Goal: Information Seeking & Learning: Find specific fact

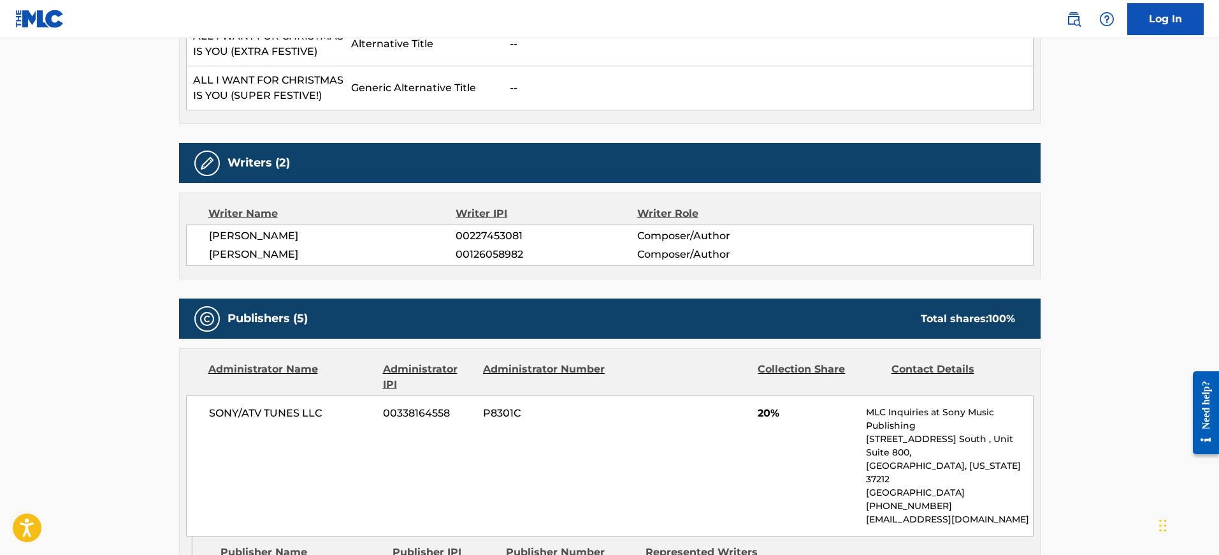
scroll to position [764, 0]
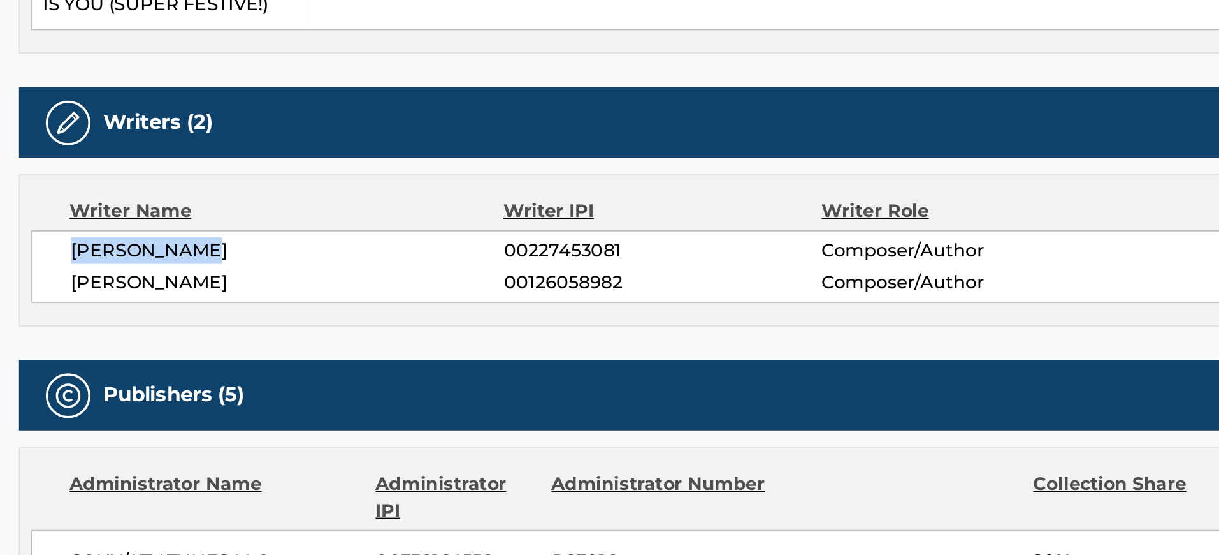
drag, startPoint x: 295, startPoint y: 229, endPoint x: 209, endPoint y: 230, distance: 85.4
click at [209, 230] on span "MARIAH CAREY" at bounding box center [332, 230] width 247 height 15
click at [334, 245] on span "WALTER N AFANASIEFF" at bounding box center [332, 249] width 247 height 15
drag, startPoint x: 334, startPoint y: 248, endPoint x: 211, endPoint y: 244, distance: 123.1
click at [211, 244] on span "WALTER N AFANASIEFF" at bounding box center [332, 249] width 247 height 15
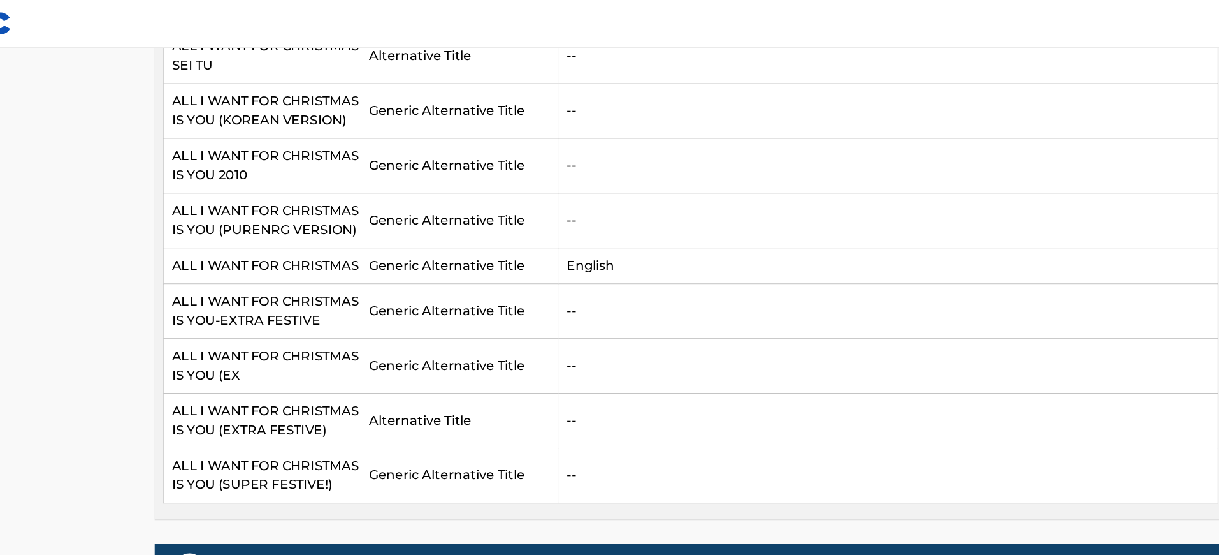
scroll to position [293, 0]
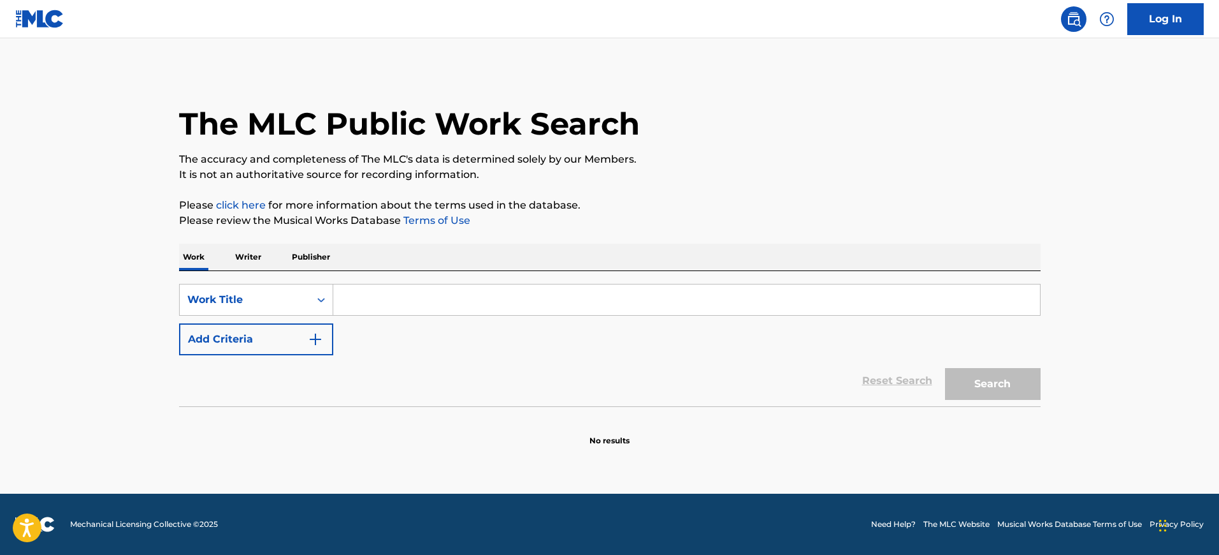
click at [395, 296] on input "Search Form" at bounding box center [686, 299] width 707 height 31
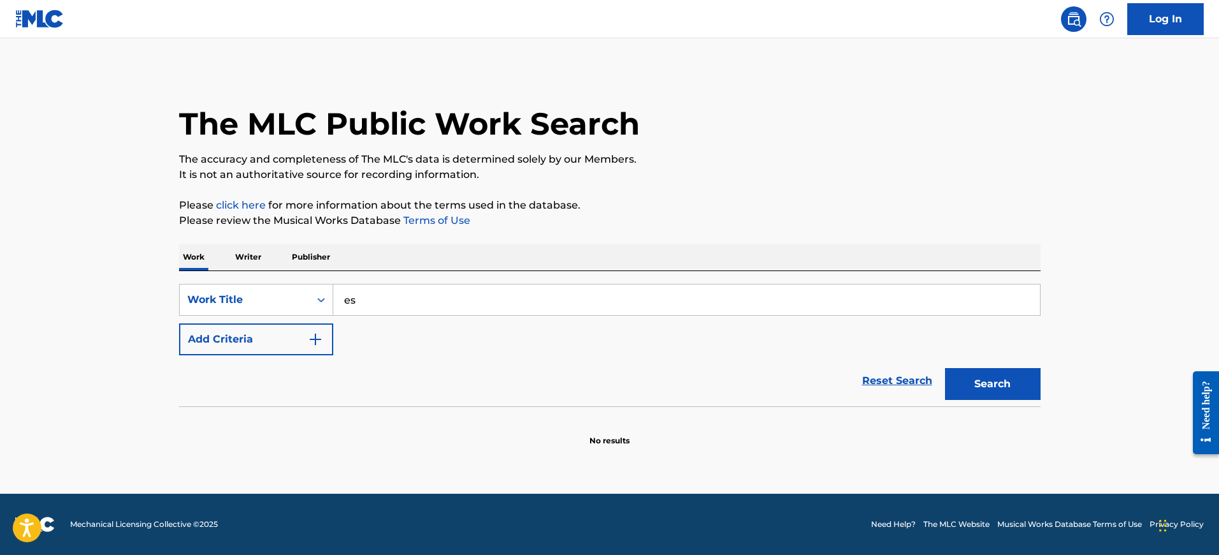
type input "espresso"
click at [283, 333] on button "Add Criteria" at bounding box center [256, 339] width 154 height 32
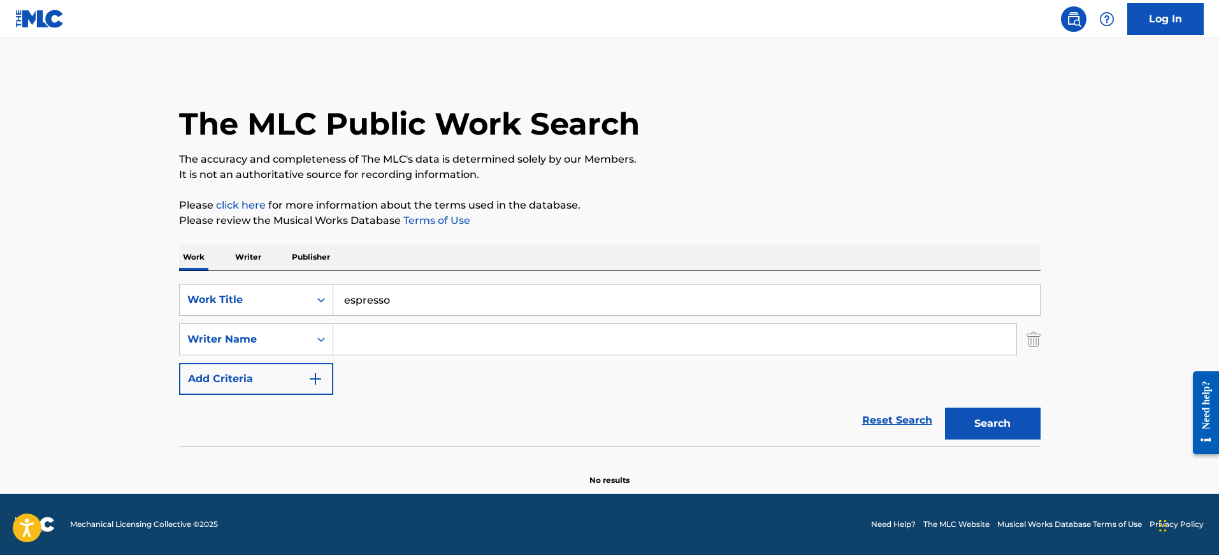
click at [365, 340] on input "Search Form" at bounding box center [674, 339] width 683 height 31
type input "sabrina"
click at [945, 407] on button "Search" at bounding box center [993, 423] width 96 height 32
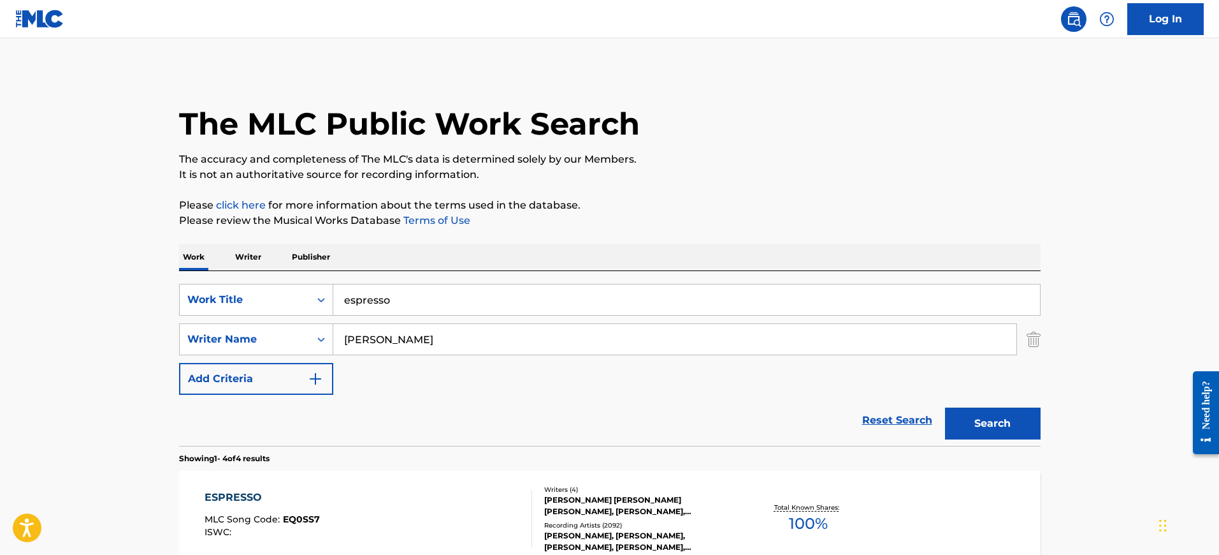
scroll to position [40, 0]
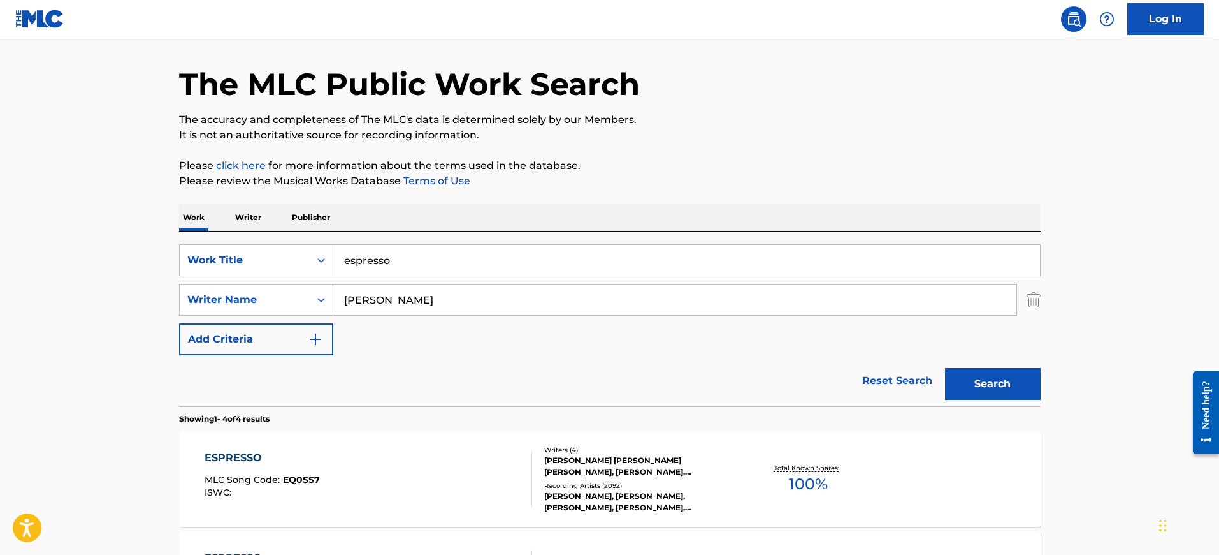
click at [604, 460] on div "JULIAN COLLIN BUNETTA, AMY ROSE ALLEN, SABRINA ANNLYNN CARPENTER, STEPHENIE NIC…" at bounding box center [640, 466] width 193 height 23
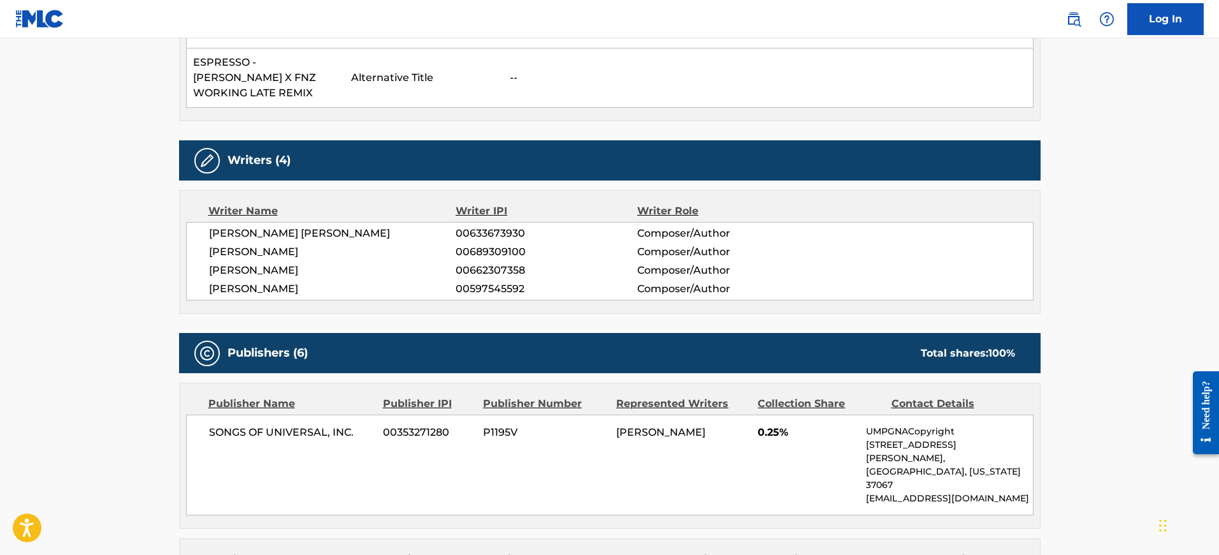
scroll to position [676, 0]
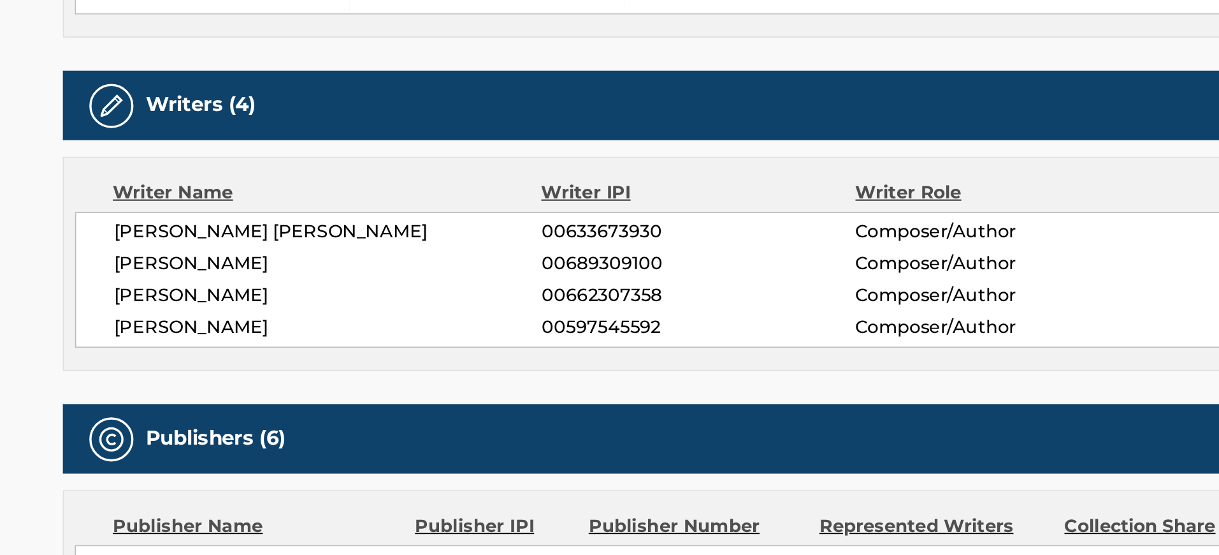
click at [301, 262] on span "SABRINA ANNLYNN CARPENTER" at bounding box center [332, 269] width 247 height 15
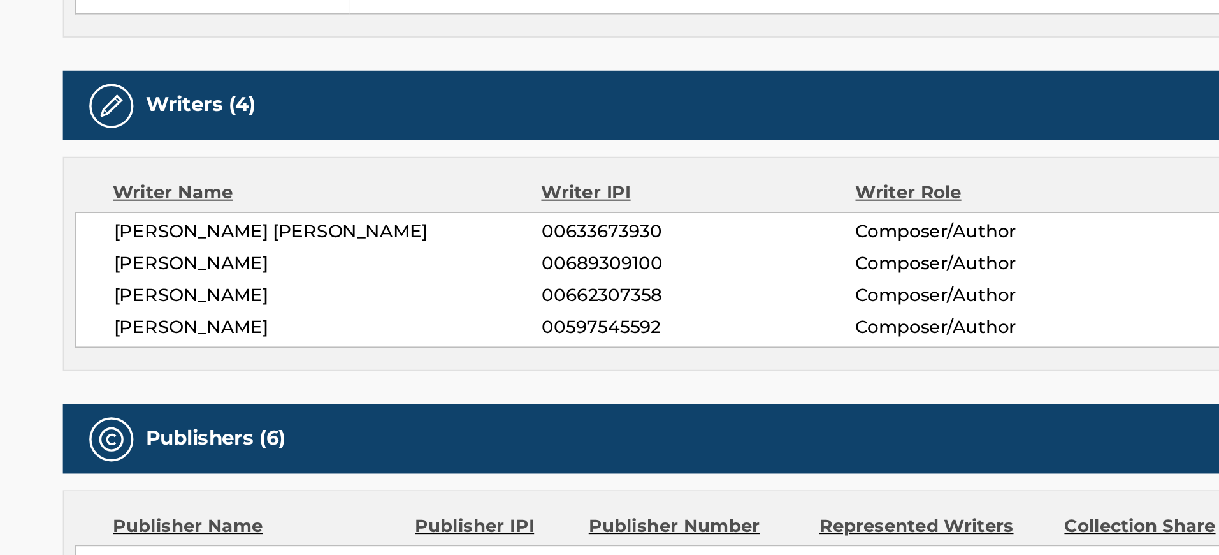
click at [301, 262] on span "SABRINA ANNLYNN CARPENTER" at bounding box center [332, 269] width 247 height 15
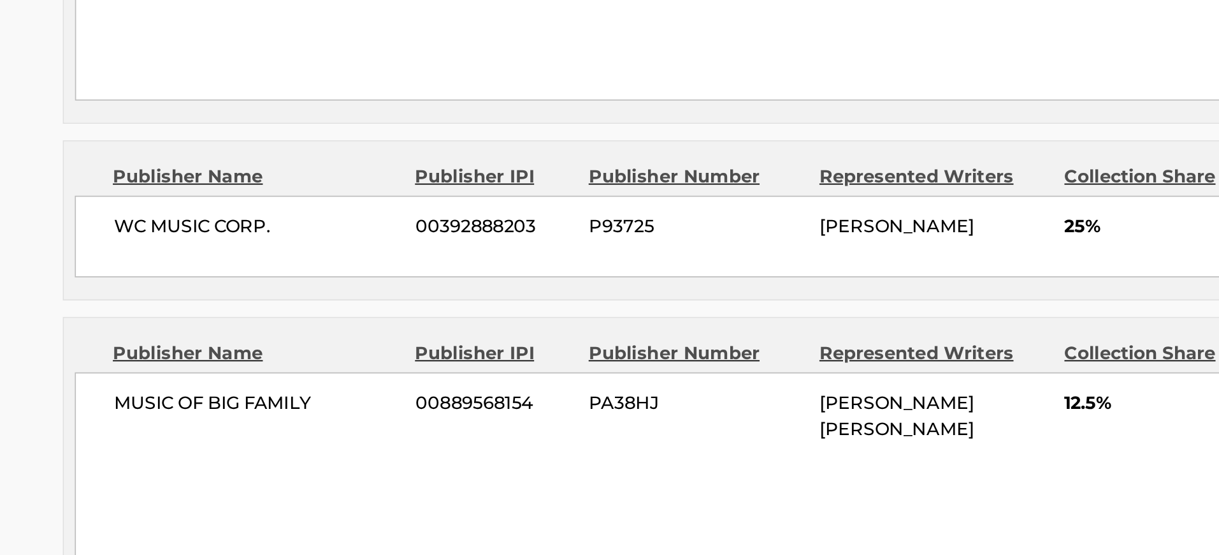
scroll to position [897, 0]
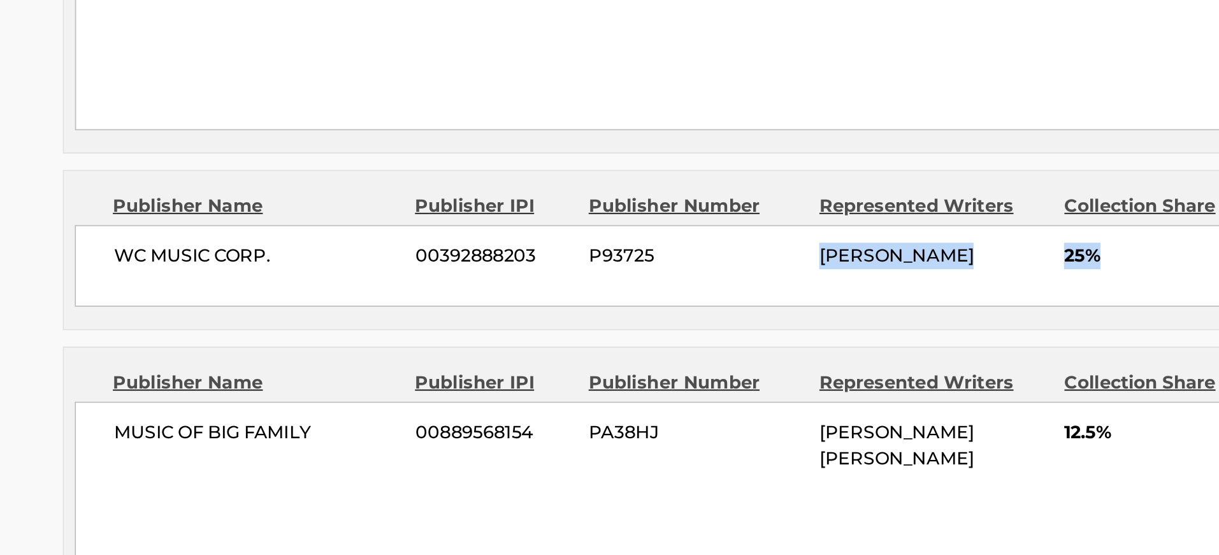
drag, startPoint x: 615, startPoint y: 324, endPoint x: 784, endPoint y: 324, distance: 169.6
click at [784, 349] on div "WC MUSIC CORP. 00392888203 P93725 AMY ROSE ALLEN 25% WARNER CHAPPELL MUSIC INC …" at bounding box center [610, 372] width 848 height 47
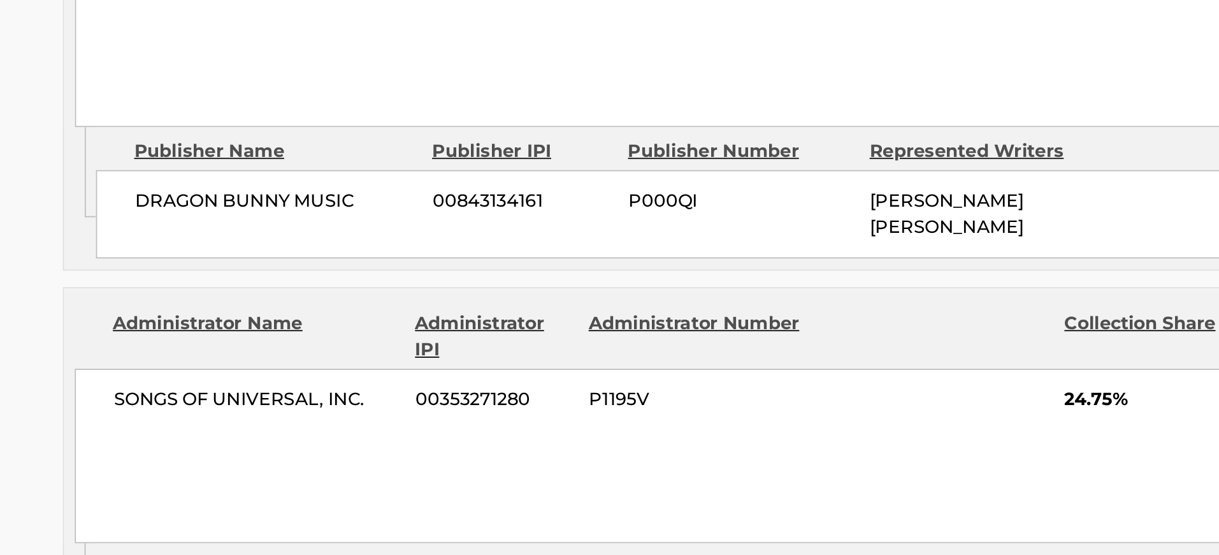
scroll to position [1394, 0]
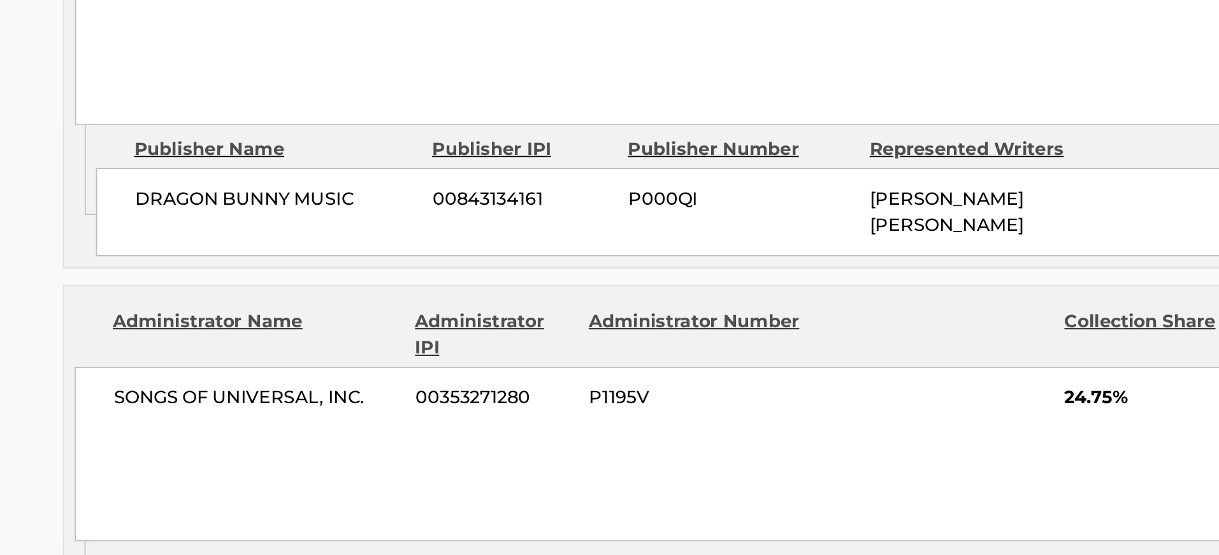
drag, startPoint x: 649, startPoint y: 475, endPoint x: 729, endPoint y: 480, distance: 80.5
drag, startPoint x: 757, startPoint y: 379, endPoint x: 794, endPoint y: 379, distance: 37.0
click at [794, 446] on div "SONGS OF UNIVERSAL, INC. 00353271280 P1195V 24.75% UMPGNACopyright 1550 W. McEw…" at bounding box center [610, 496] width 848 height 101
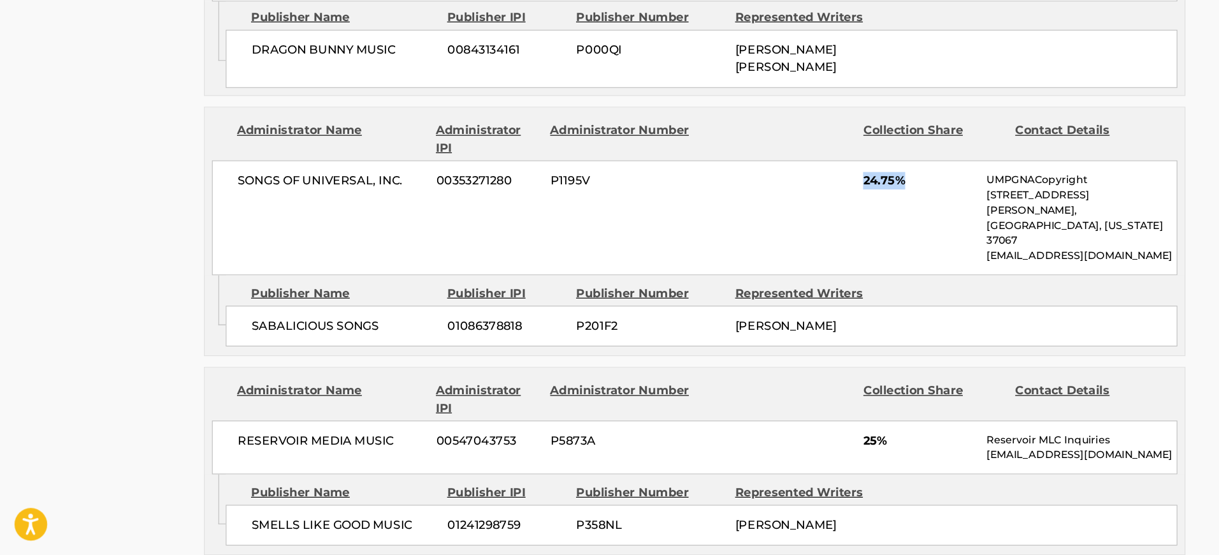
scroll to position [1631, 0]
drag, startPoint x: 754, startPoint y: 360, endPoint x: 781, endPoint y: 360, distance: 27.4
click at [781, 436] on div "RESERVOIR MEDIA MUSIC 00547043753 P5873A 25% Reservoir MLC Inquiries MLC@reserv…" at bounding box center [610, 459] width 848 height 47
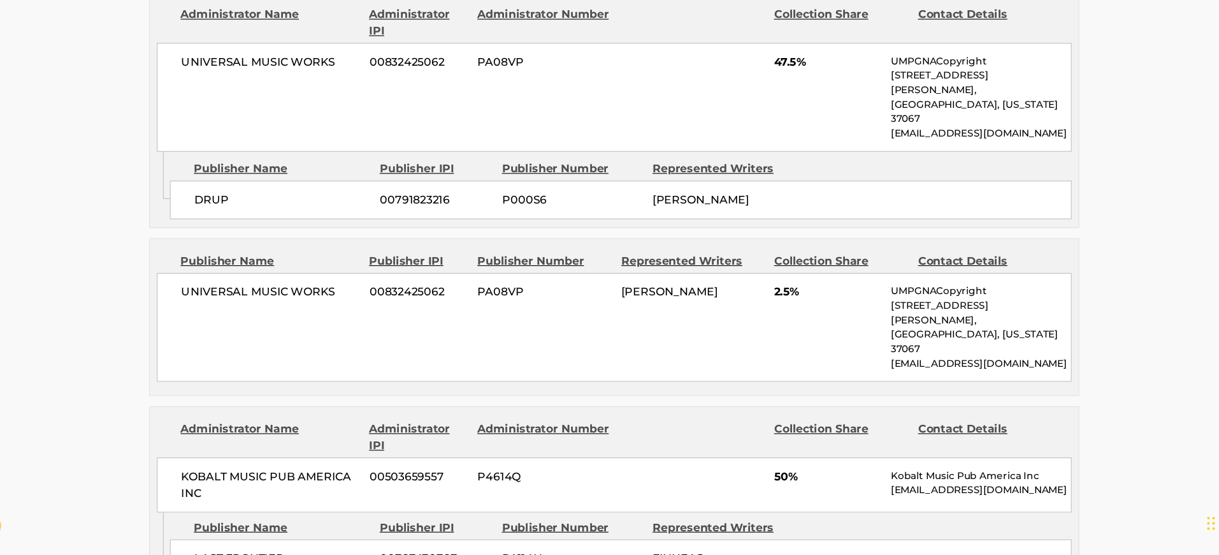
scroll to position [620, 0]
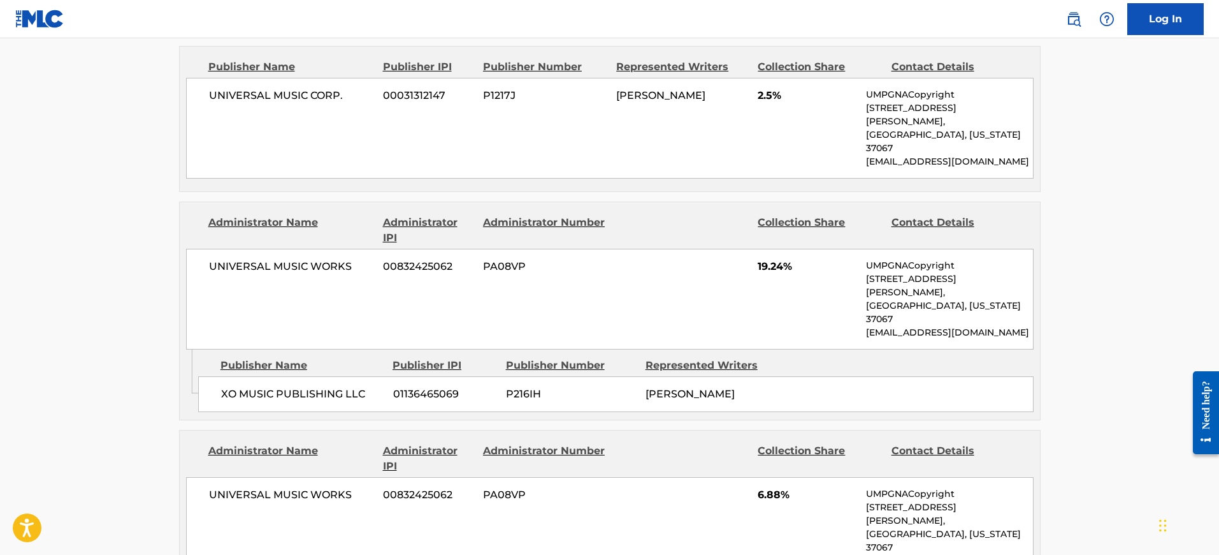
scroll to position [1069, 0]
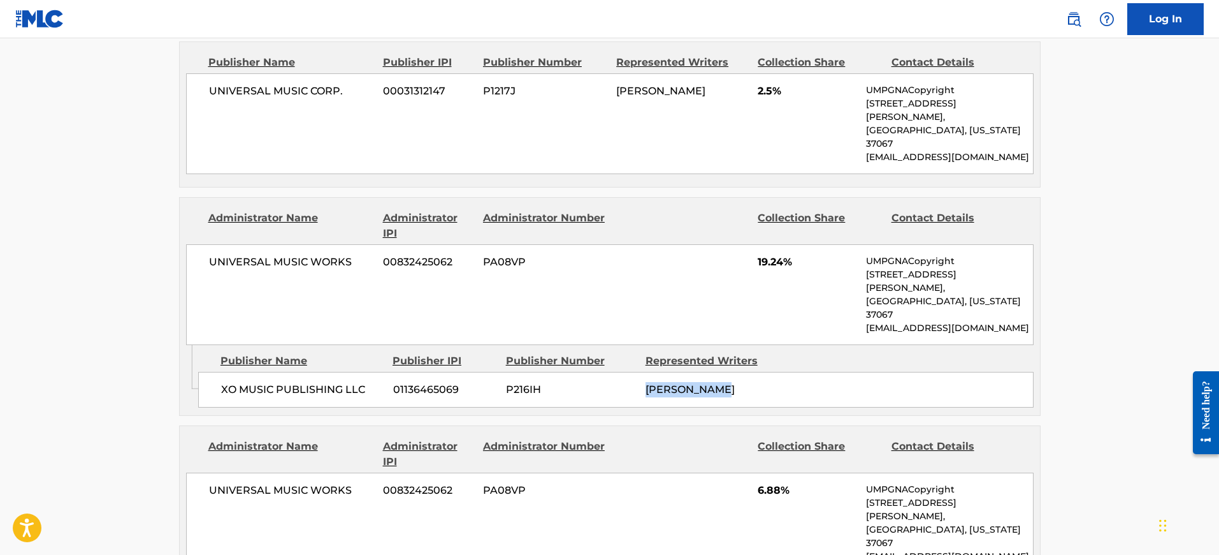
drag, startPoint x: 669, startPoint y: 327, endPoint x: 728, endPoint y: 328, distance: 58.7
click at [728, 372] on div "XO MUSIC PUBLISHING LLC 01136465069 P216IH ABEL TESFAYE" at bounding box center [616, 390] width 836 height 36
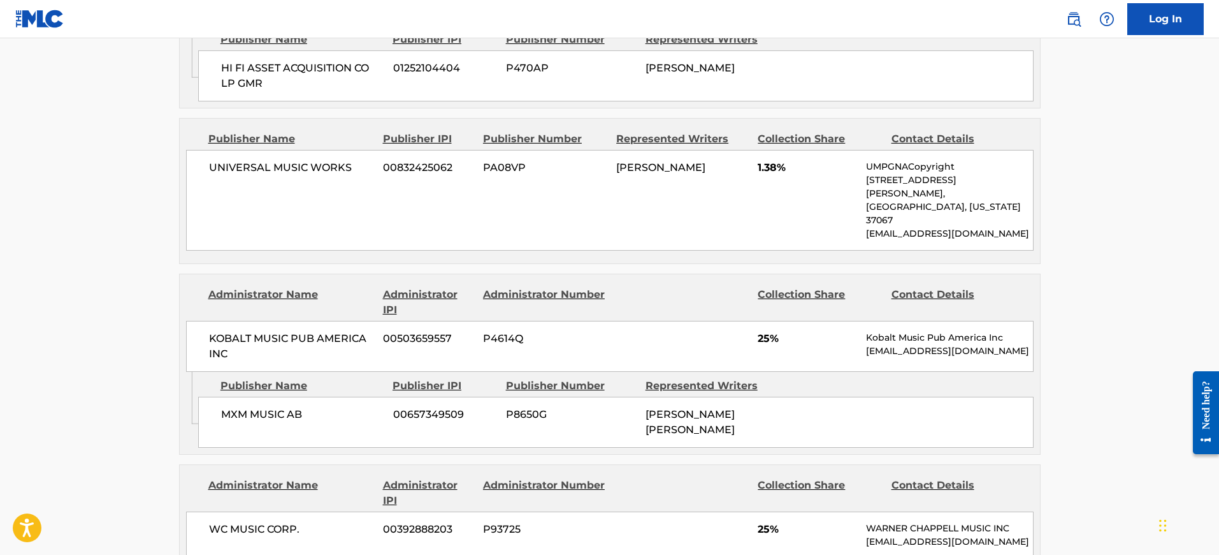
scroll to position [1629, 0]
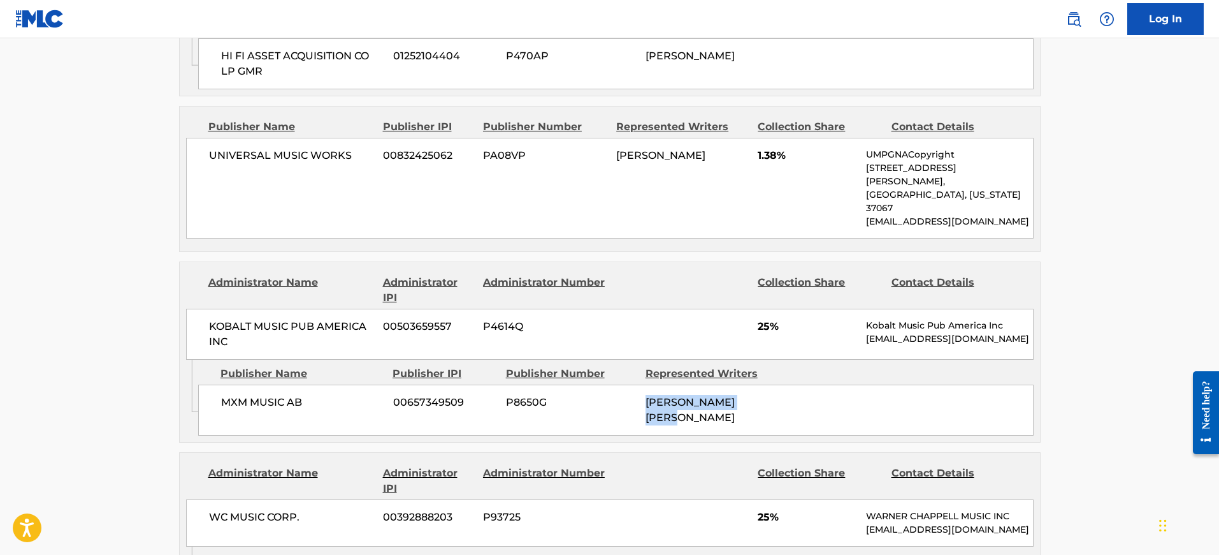
drag, startPoint x: 643, startPoint y: 284, endPoint x: 714, endPoint y: 303, distance: 73.3
click at [714, 384] on div "MXM MUSIC AB 00657349509 P8650G MARTIN MAX SANDBERG" at bounding box center [616, 409] width 836 height 51
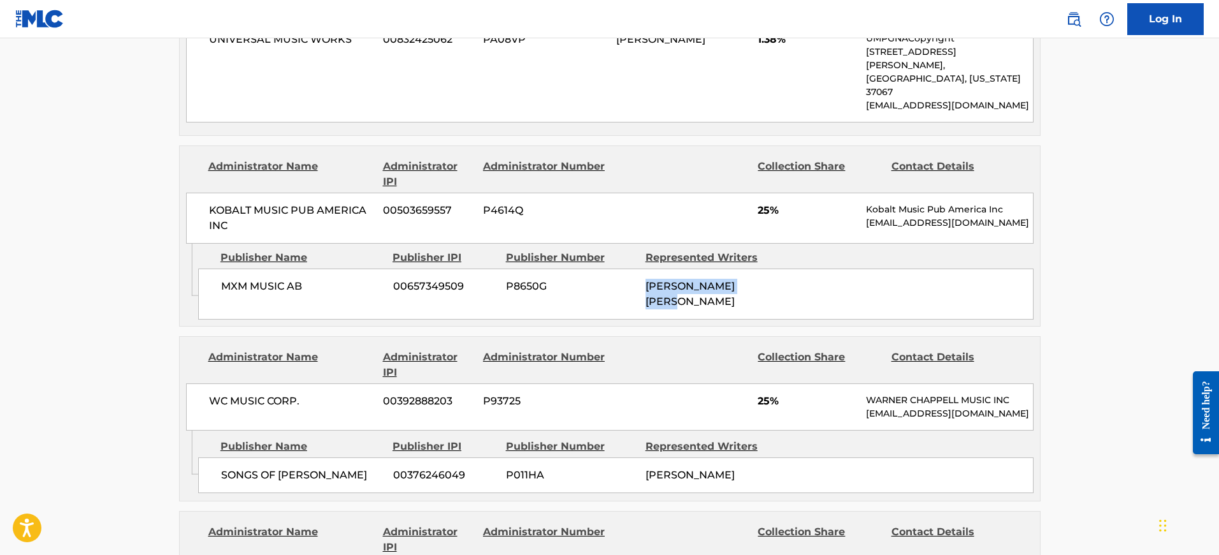
scroll to position [1823, 0]
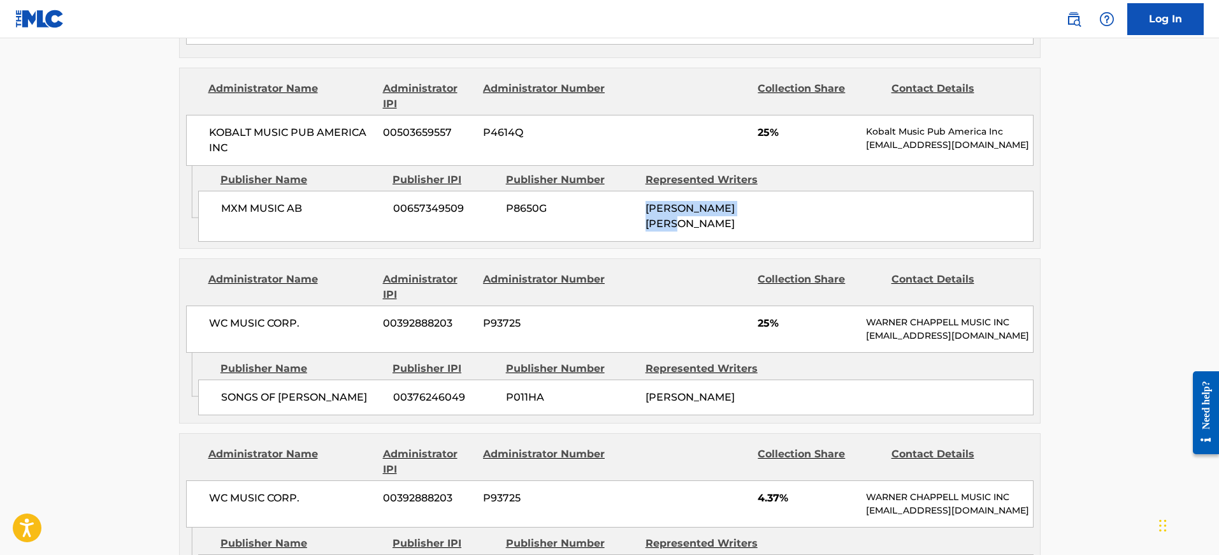
drag, startPoint x: 649, startPoint y: 289, endPoint x: 694, endPoint y: 305, distance: 48.0
click at [694, 389] on div "OSCAR THOMAS HOLTER" at bounding box center [711, 396] width 130 height 15
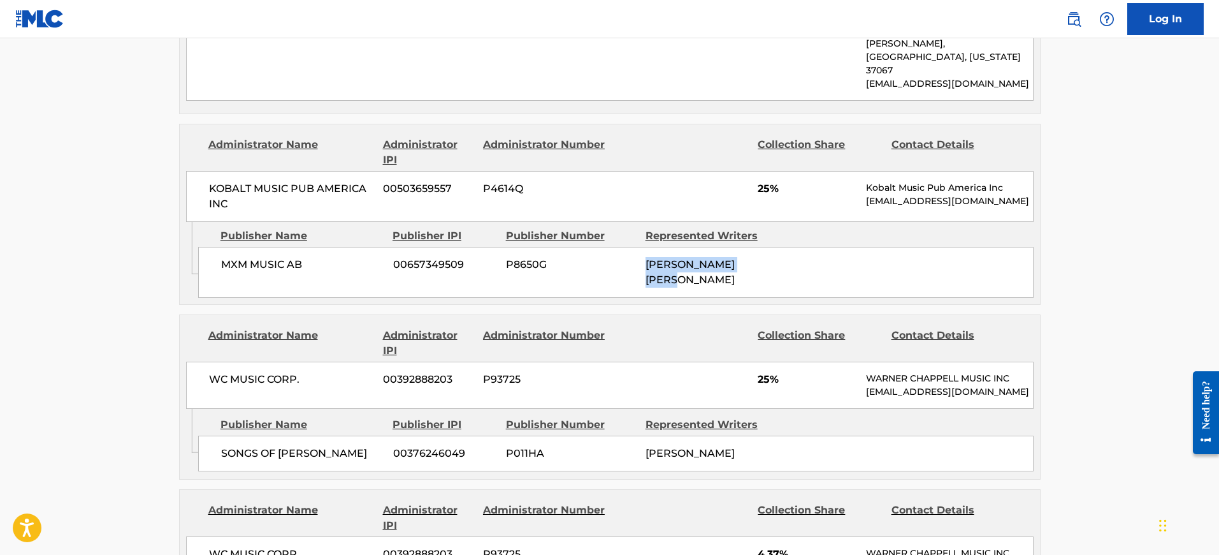
scroll to position [1759, 0]
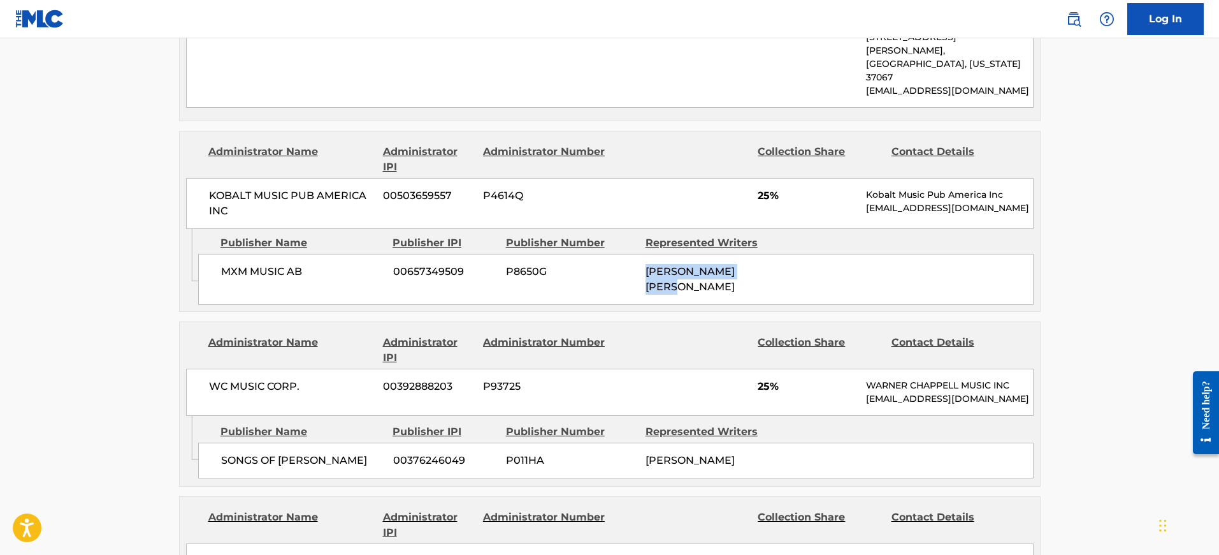
drag, startPoint x: 648, startPoint y: 145, endPoint x: 715, endPoint y: 167, distance: 69.8
click at [715, 264] on div "MARTIN MAX SANDBERG" at bounding box center [711, 279] width 130 height 31
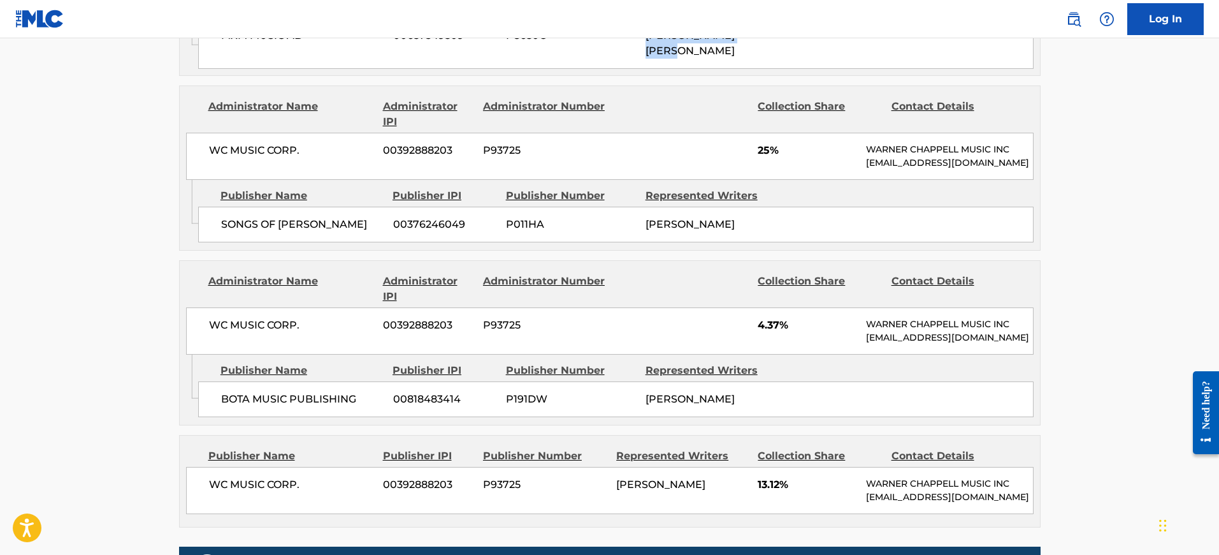
scroll to position [1998, 0]
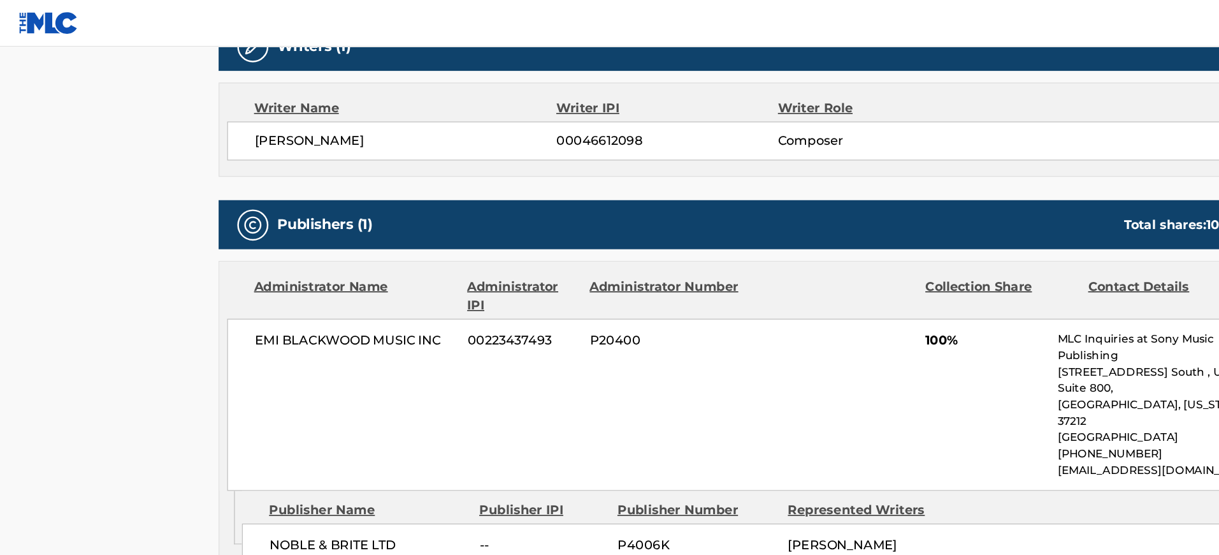
scroll to position [134, 0]
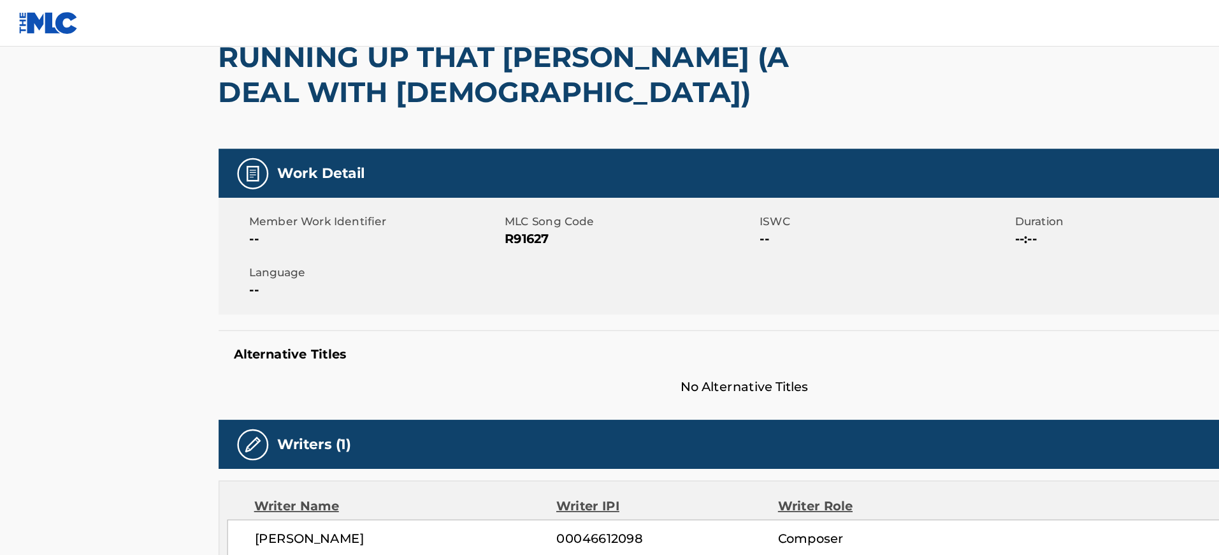
click at [46, 24] on img at bounding box center [39, 19] width 49 height 18
